Goal: Transaction & Acquisition: Subscribe to service/newsletter

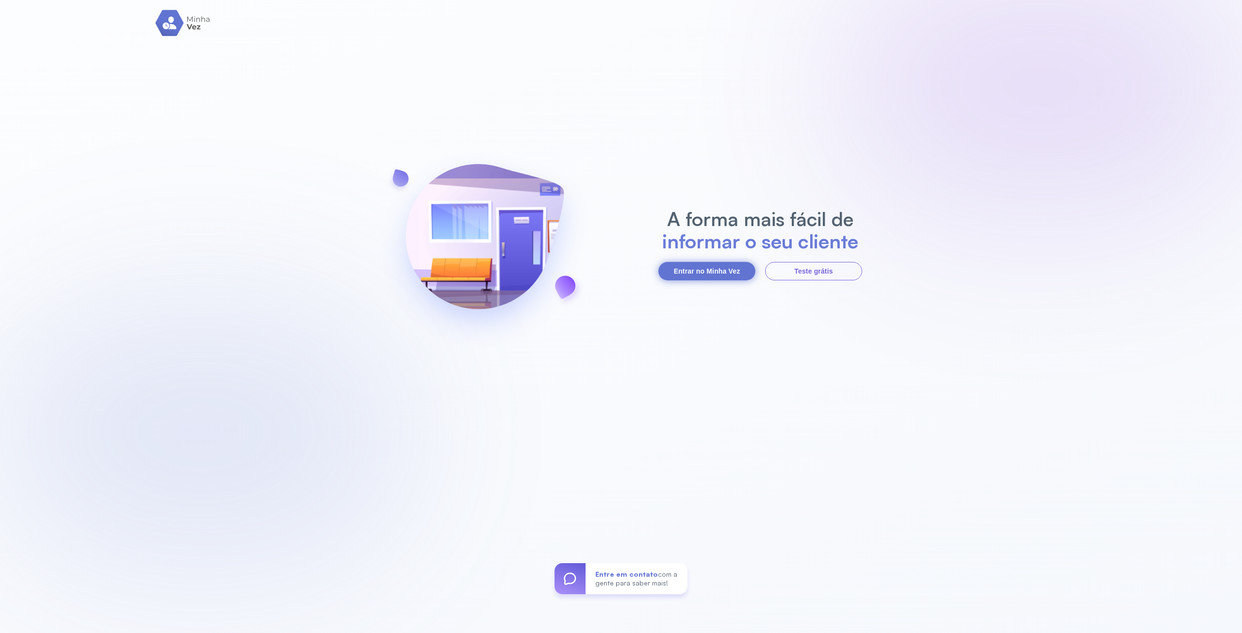
click at [720, 270] on button "Entrar no Minha Vez" at bounding box center [707, 271] width 97 height 18
click at [622, 583] on div "Entre em contato com a gente para saber mais!" at bounding box center [637, 578] width 102 height 31
click at [805, 271] on button "Teste grátis" at bounding box center [813, 271] width 97 height 18
